Goal: Book appointment/travel/reservation

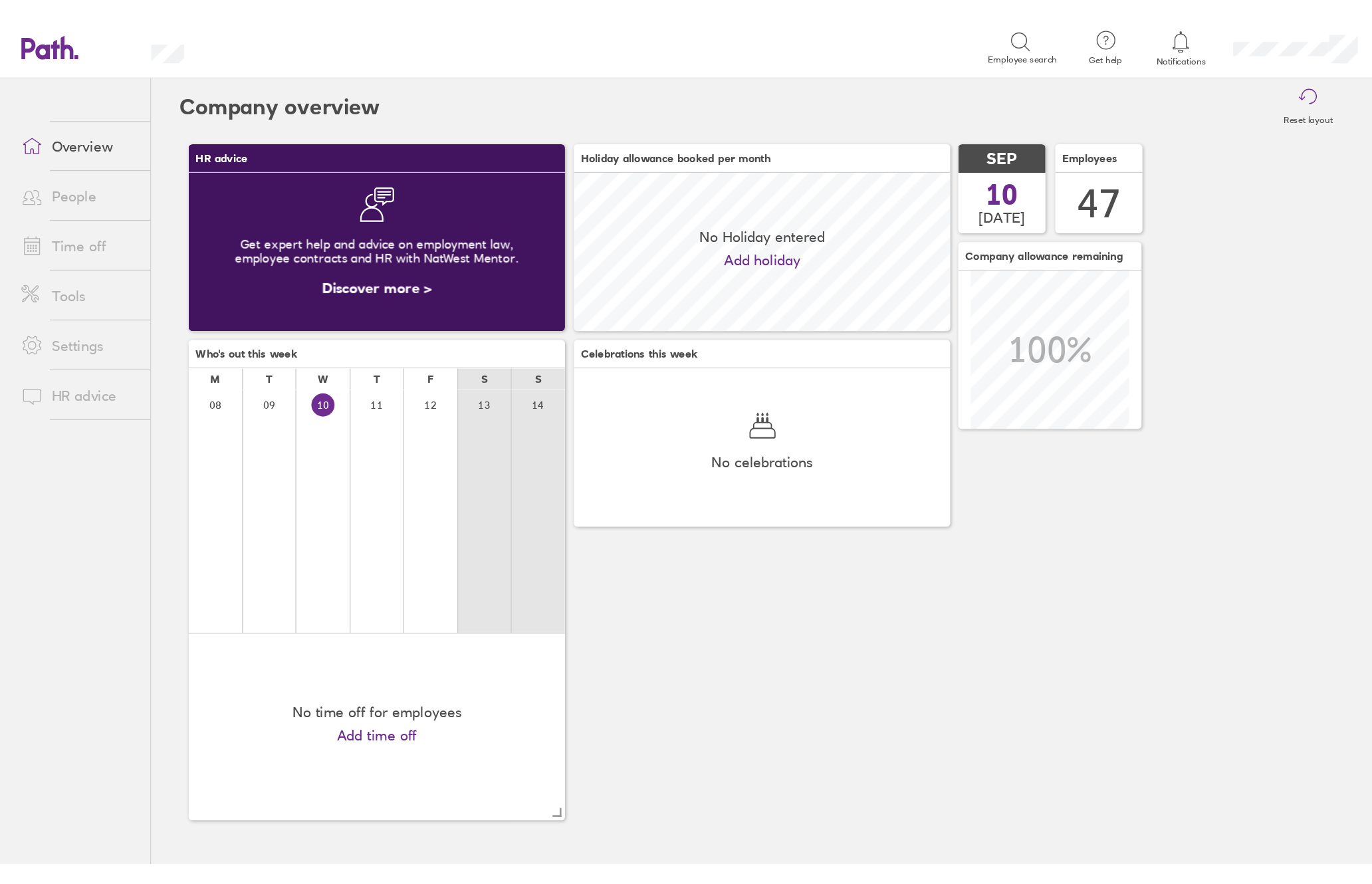
scroll to position [118, 281]
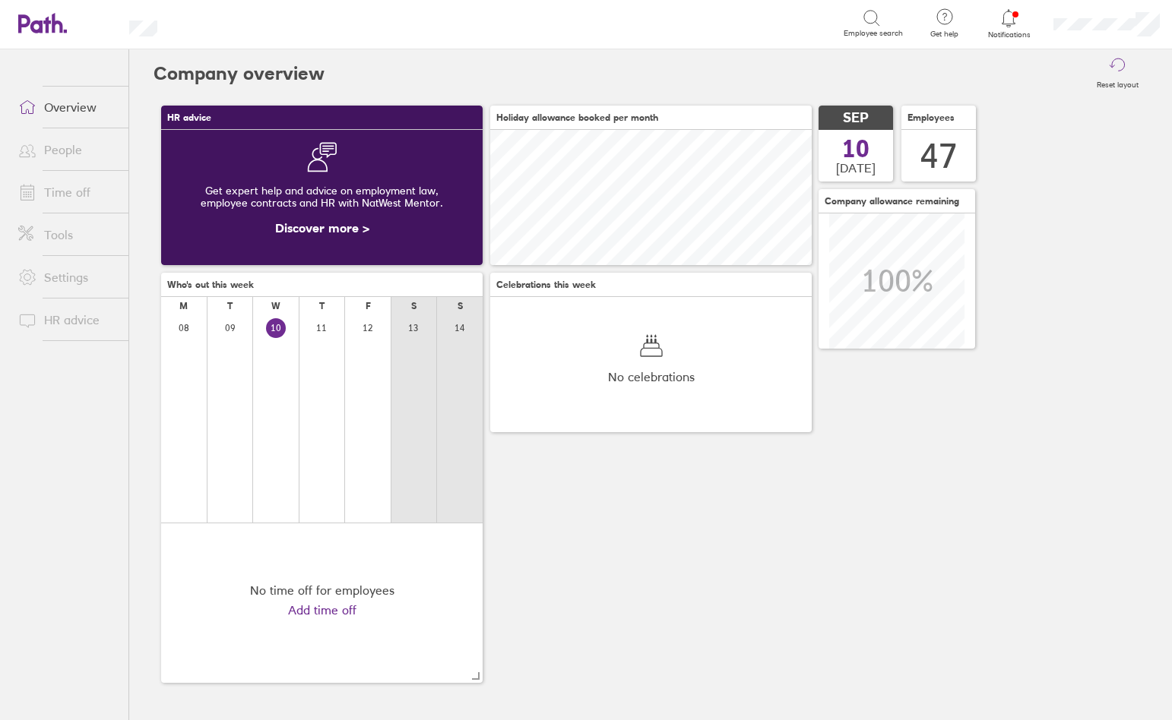
click at [244, 295] on h3 "Who's out this week" at bounding box center [321, 285] width 321 height 24
click at [357, 261] on div "Get expert help and advice on employment law, employee contracts and HR with Na…" at bounding box center [321, 197] width 321 height 135
click at [283, 319] on div at bounding box center [275, 418] width 46 height 207
click at [340, 613] on link "Add time off" at bounding box center [322, 610] width 68 height 14
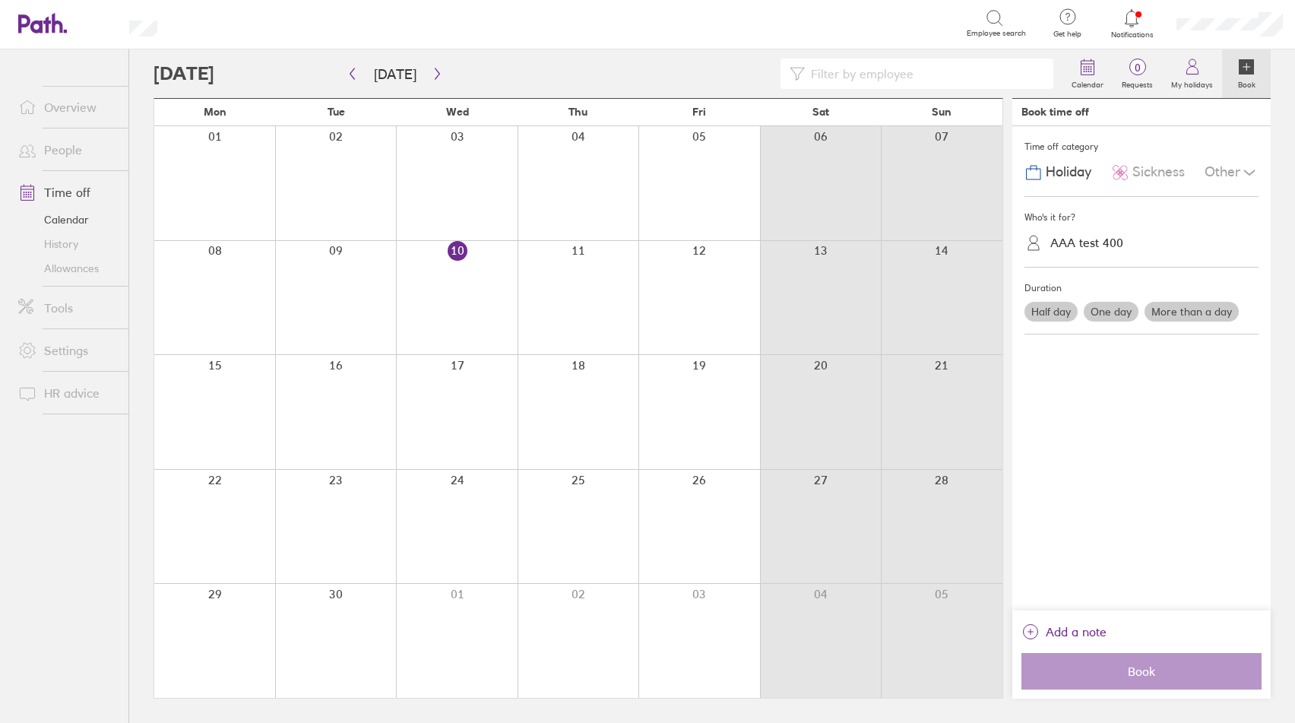
click at [1165, 306] on label "More than a day" at bounding box center [1192, 312] width 94 height 20
click at [0, 0] on input "More than a day" at bounding box center [0, 0] width 0 height 0
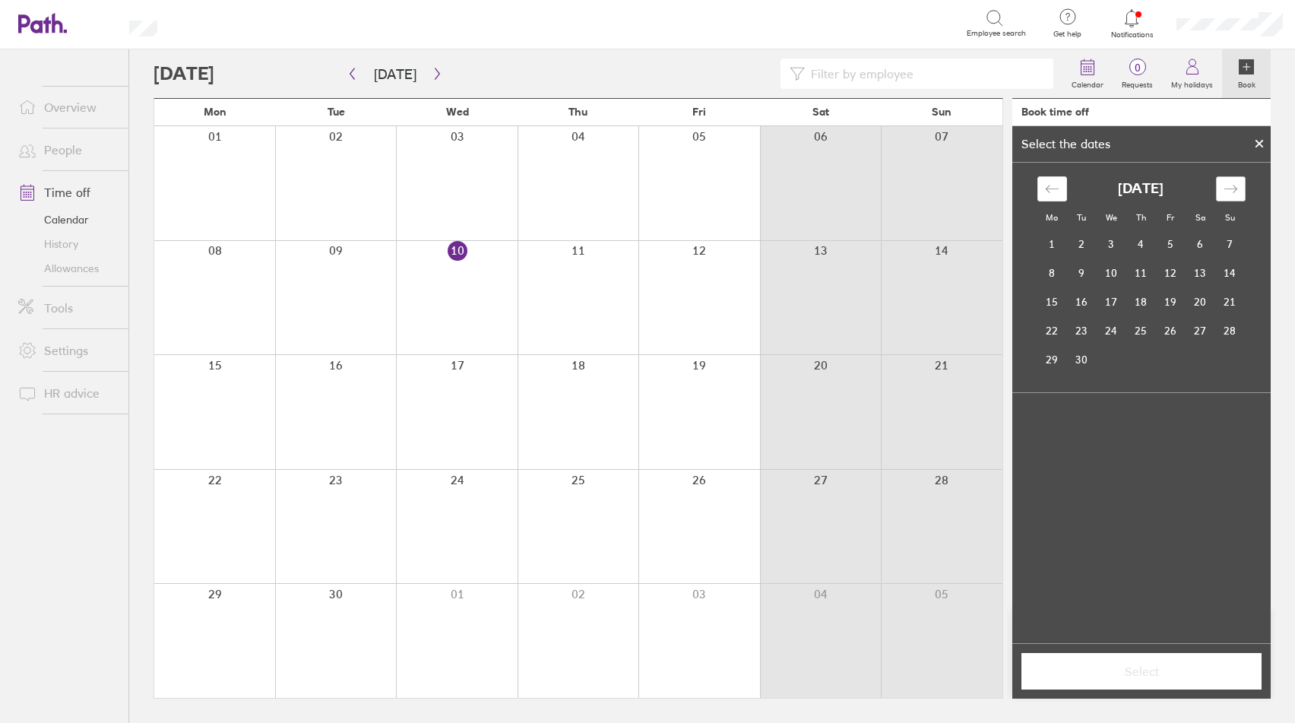
click at [1171, 193] on icon "Move forward to switch to the next month." at bounding box center [1231, 189] width 14 height 14
click at [1141, 281] on td "9" at bounding box center [1141, 272] width 30 height 29
click at [1146, 438] on icon at bounding box center [1142, 433] width 14 height 14
click at [1151, 448] on div "Mo Tu We Th Fr Sa Su [DATE] 1 2 3 4 5 6 7 8 9 10 11 12 13 14 15 16 17 18 19 20 …" at bounding box center [1141, 317] width 258 height 309
click at [1145, 433] on icon at bounding box center [1142, 433] width 14 height 14
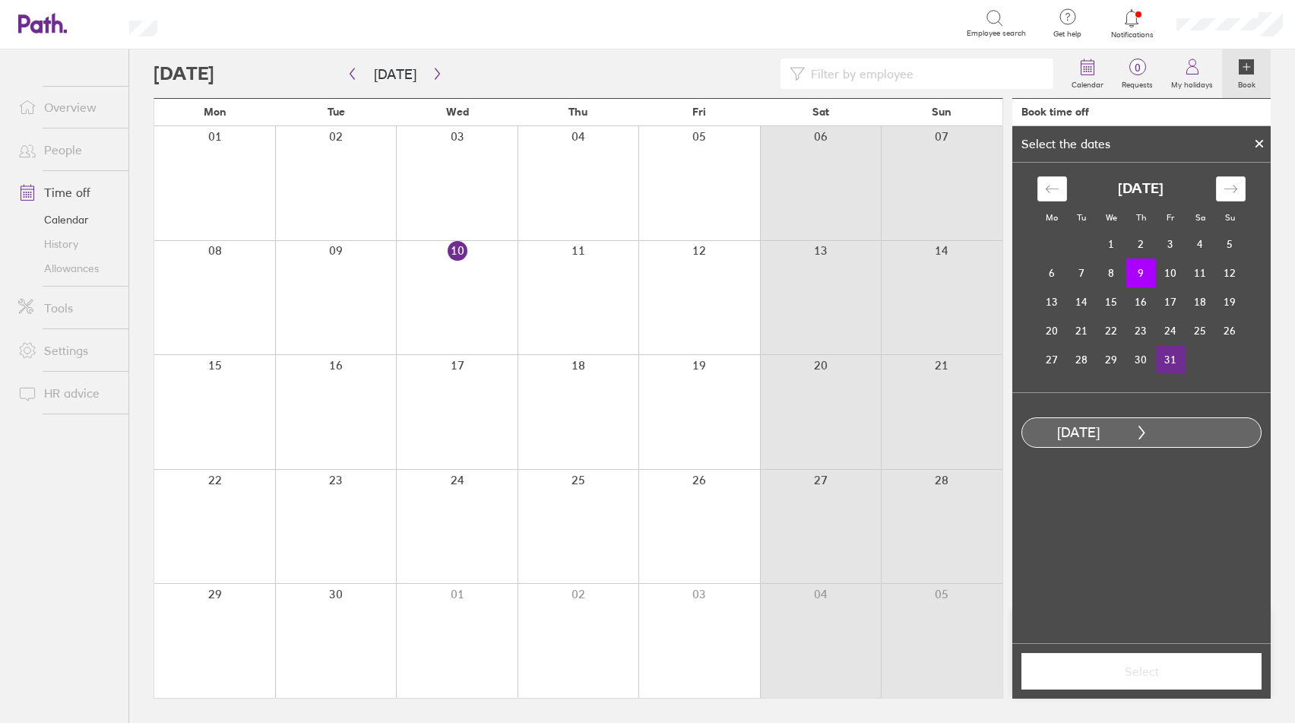
click at [1171, 353] on td "31" at bounding box center [1171, 359] width 30 height 29
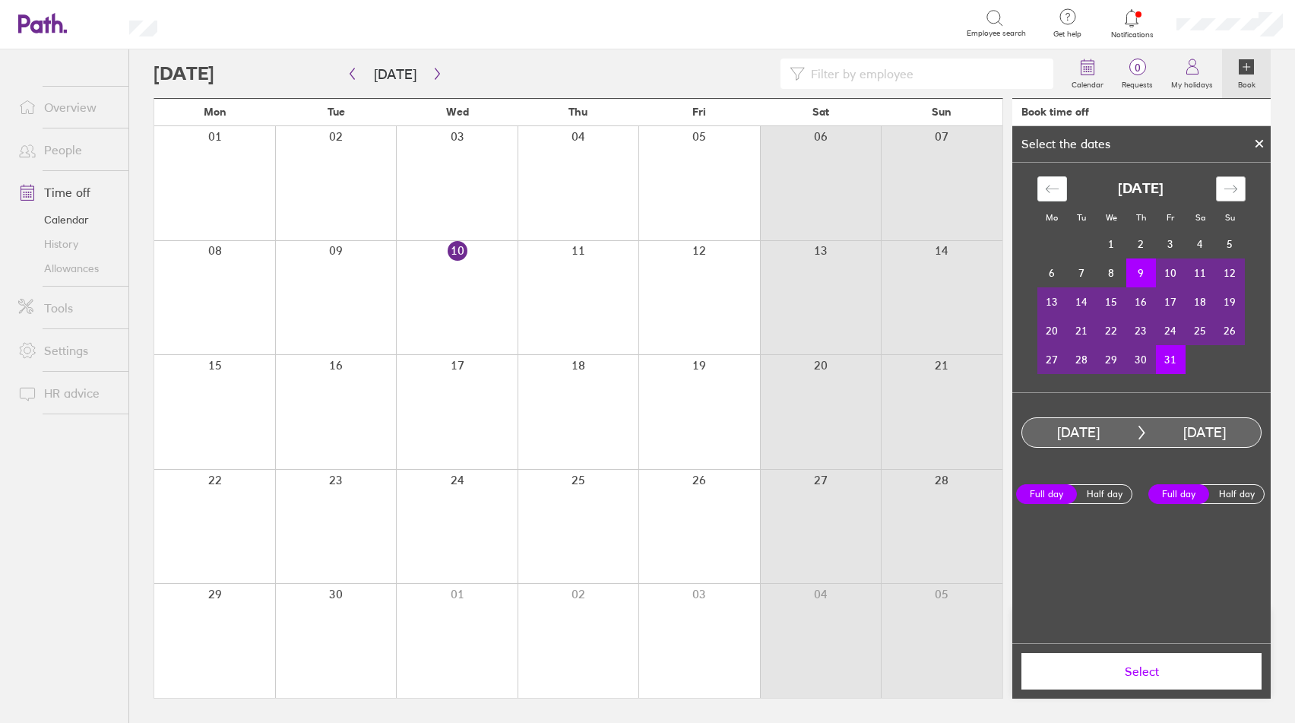
click at [1171, 189] on icon "Move forward to switch to the next month." at bounding box center [1231, 189] width 14 height 14
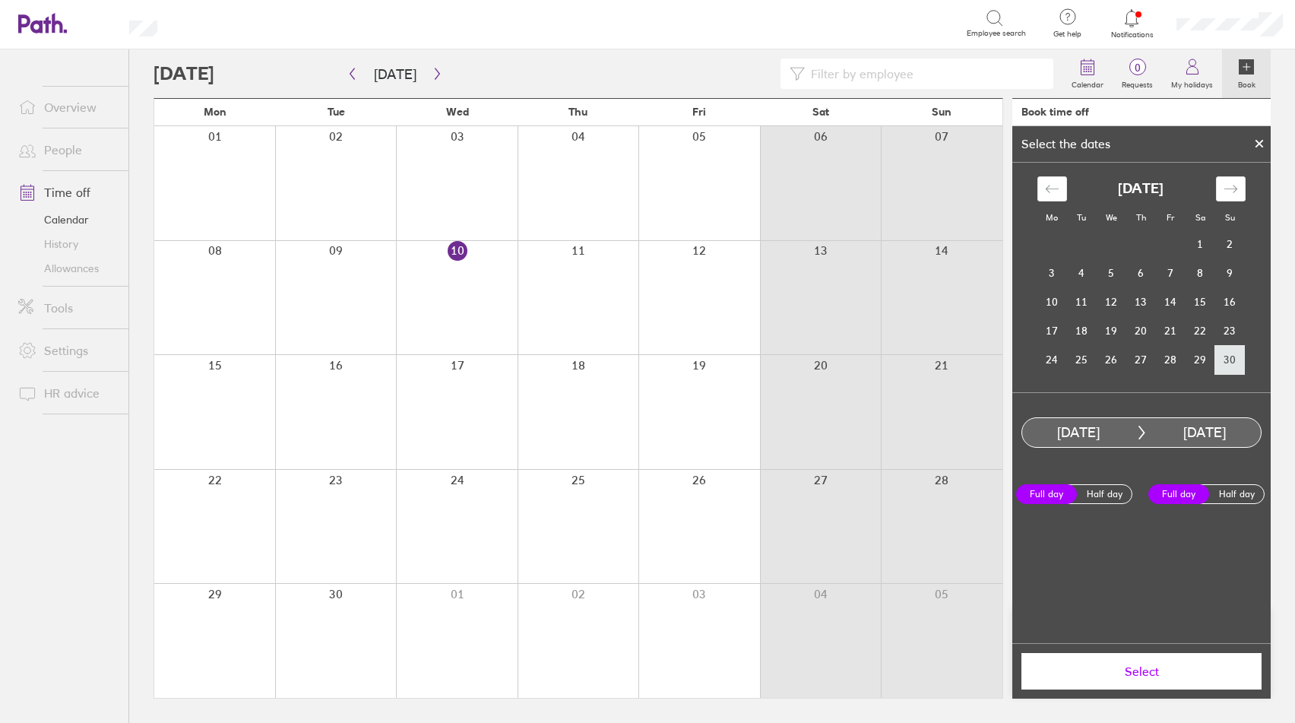
click at [1171, 350] on td "30" at bounding box center [1230, 359] width 30 height 29
click at [1058, 186] on icon "Move backward to switch to the previous month." at bounding box center [1052, 189] width 14 height 14
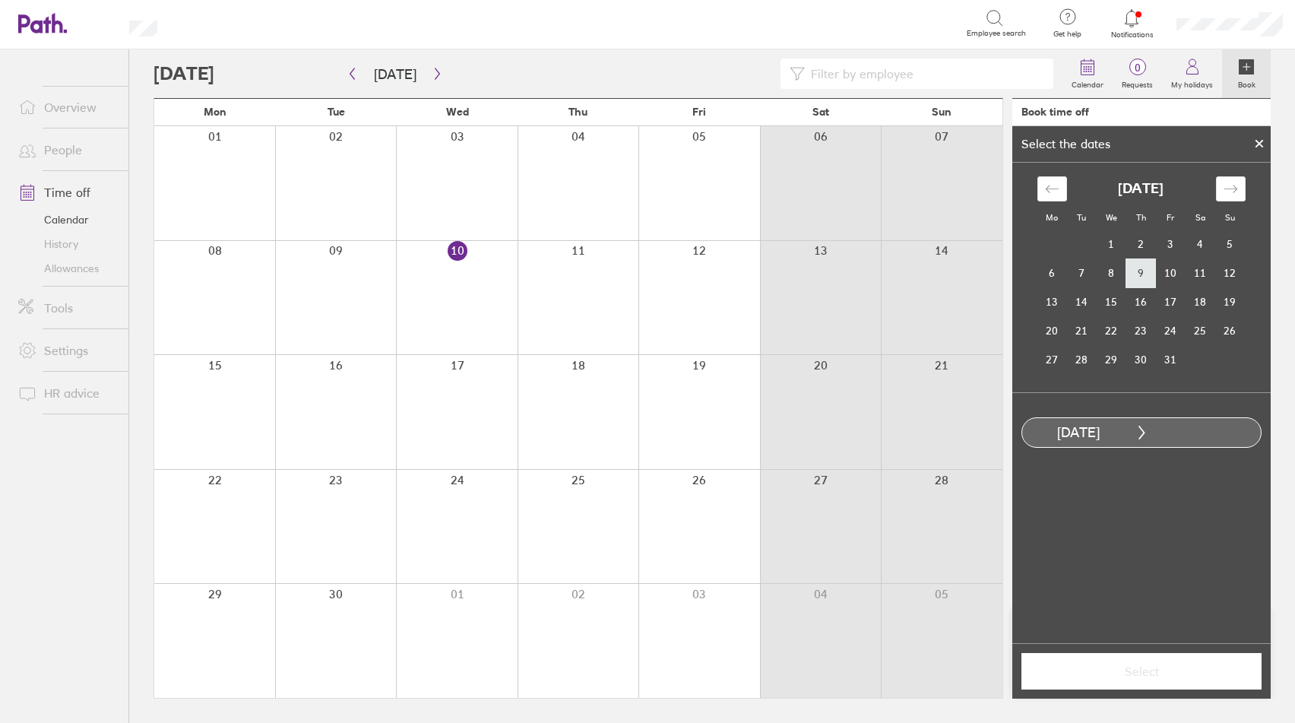
click at [1149, 280] on td "9" at bounding box center [1141, 272] width 30 height 29
click at [1171, 175] on div "[DATE] 1 2 3 4 5 6 7 8 9 10 11 12 13 14 15 16 17 18 19 20 21 22 23 24 25 26 27 …" at bounding box center [1141, 268] width 227 height 211
click at [1171, 185] on div "Move forward to switch to the next month." at bounding box center [1231, 188] width 30 height 25
click at [1171, 358] on td "30" at bounding box center [1230, 359] width 30 height 29
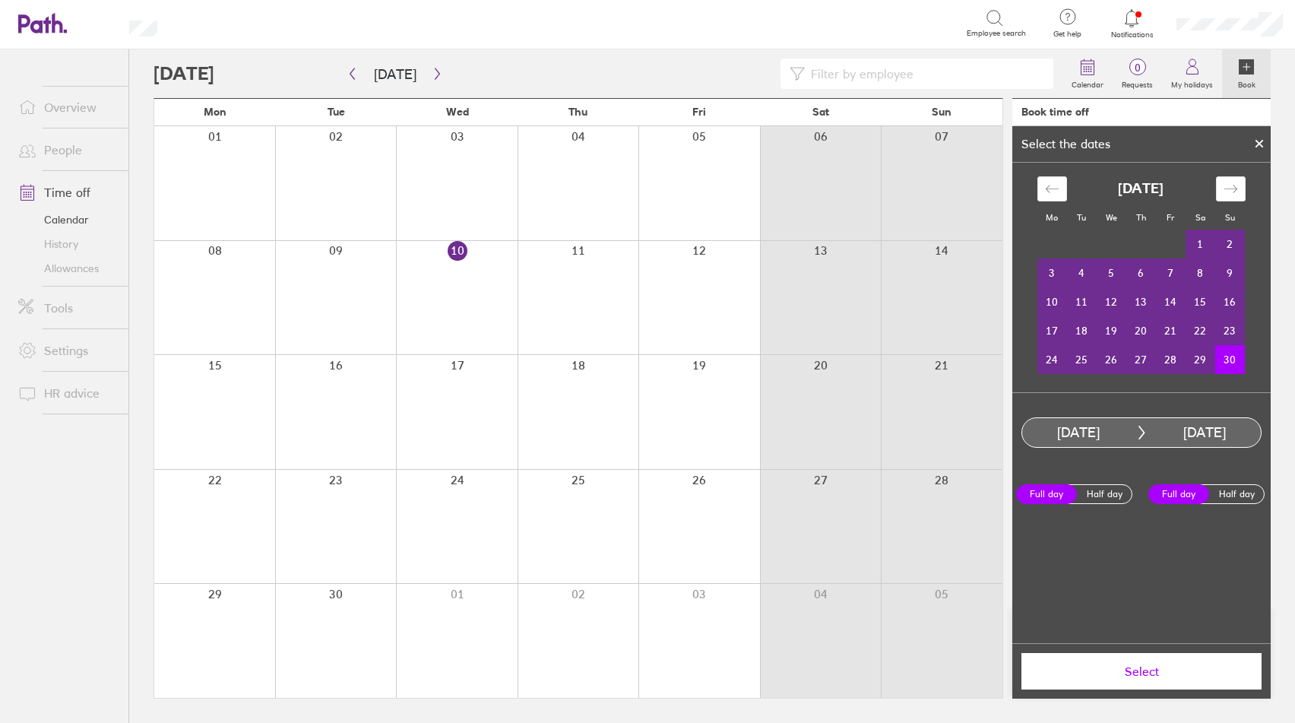
click at [1148, 682] on button "Select" at bounding box center [1141, 671] width 240 height 36
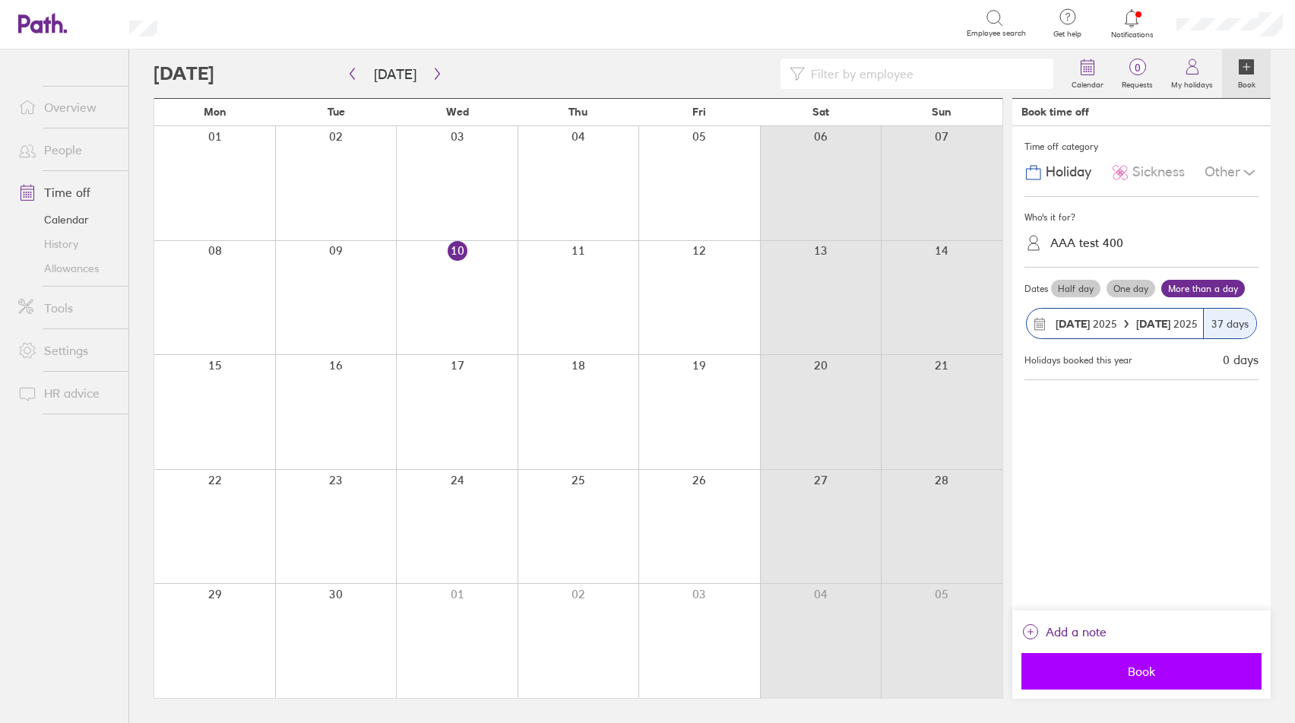
click at [1112, 673] on span "Book" at bounding box center [1141, 671] width 219 height 14
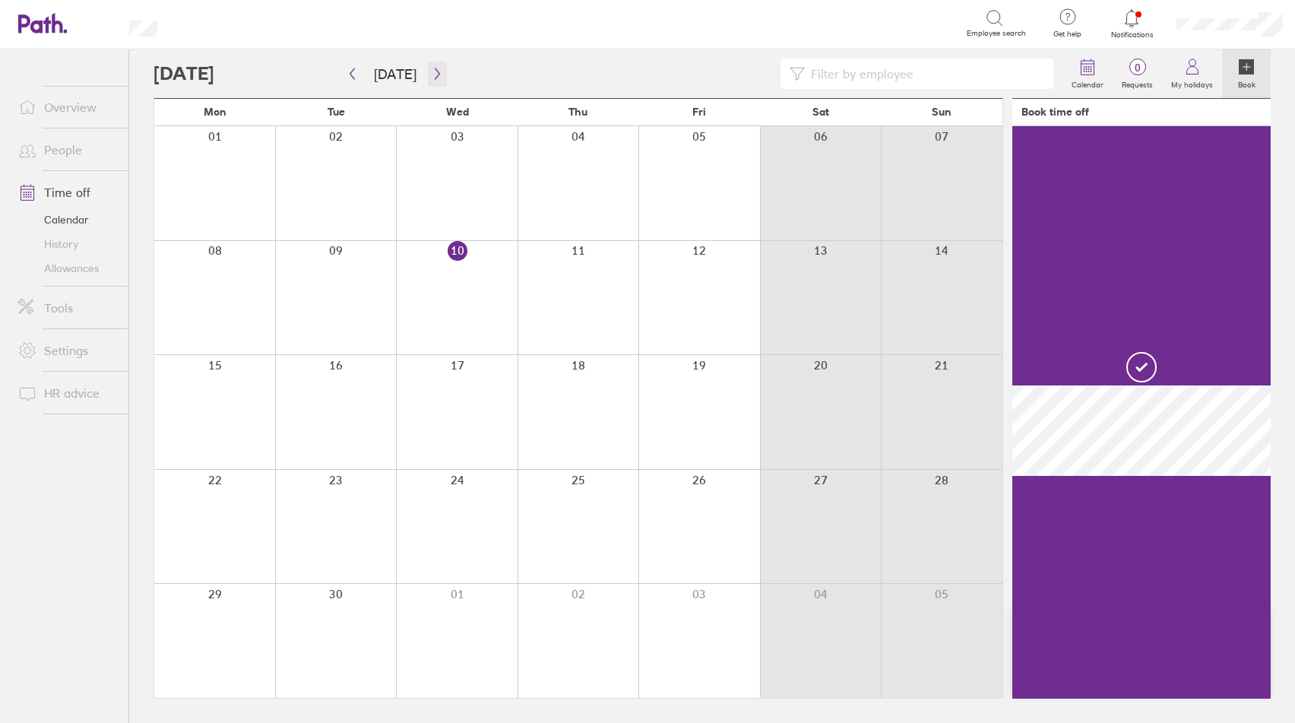
click at [435, 71] on icon "button" at bounding box center [437, 73] width 5 height 11
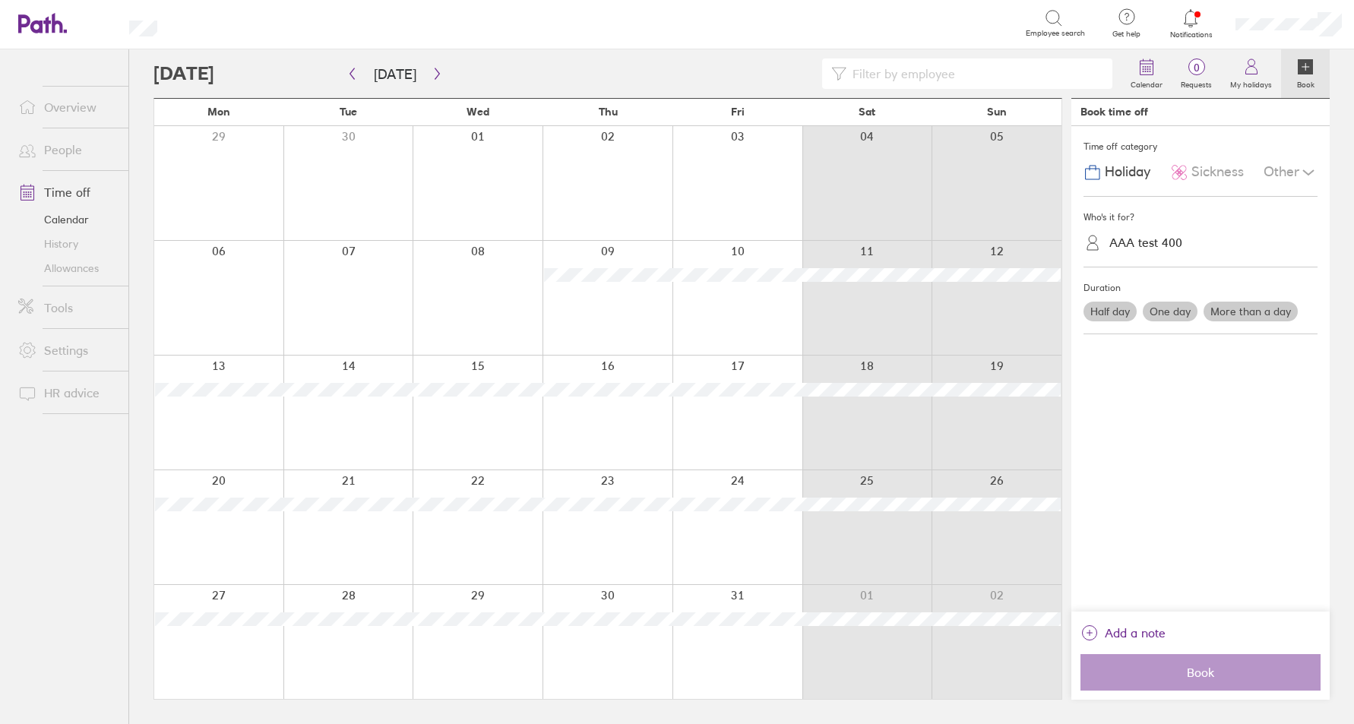
click at [75, 223] on link "Calendar" at bounding box center [67, 219] width 122 height 24
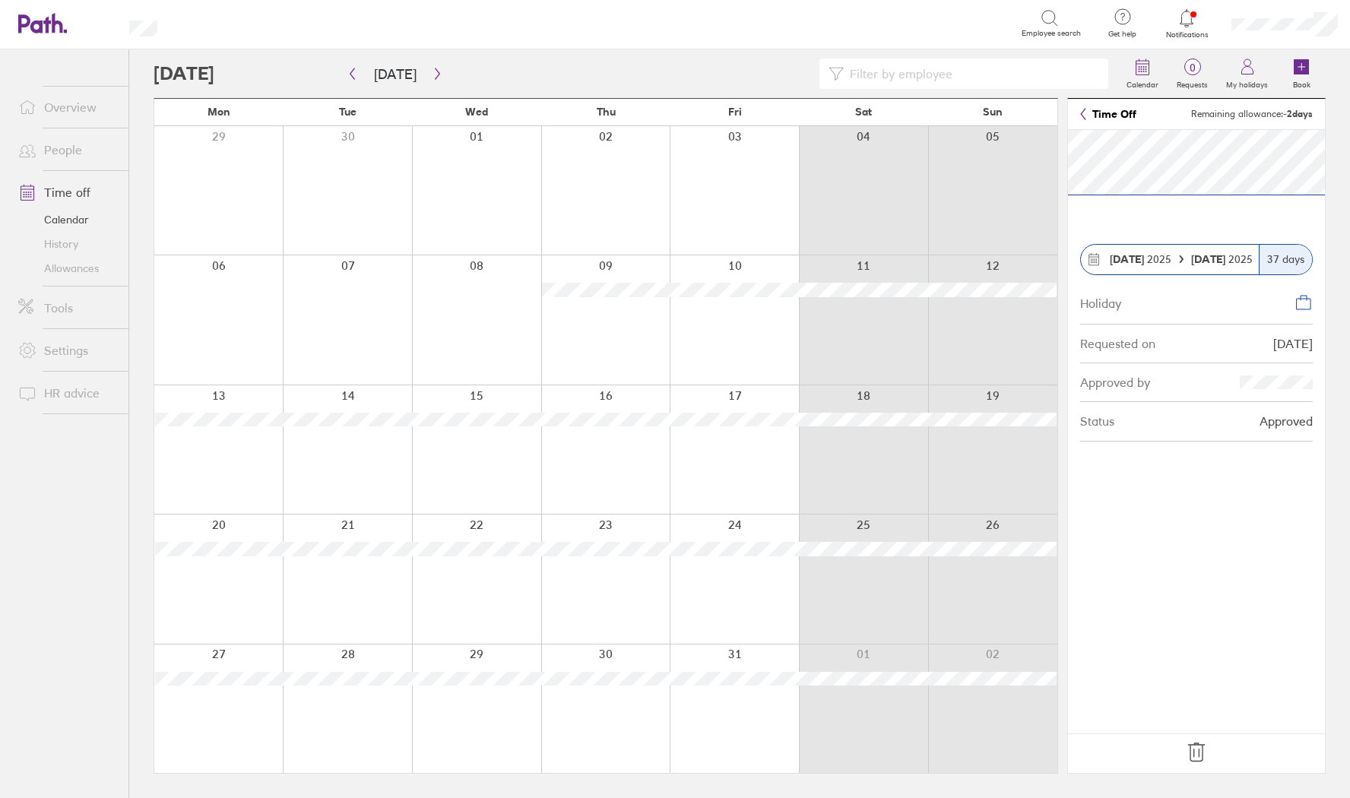
click at [1171, 314] on div "Holiday" at bounding box center [1196, 302] width 233 height 43
